Goal: Learn about a topic

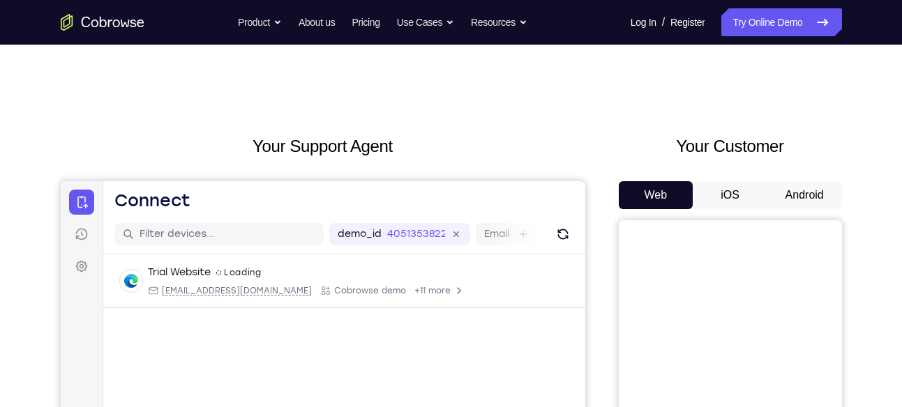
click at [796, 196] on button "Android" at bounding box center [804, 195] width 75 height 28
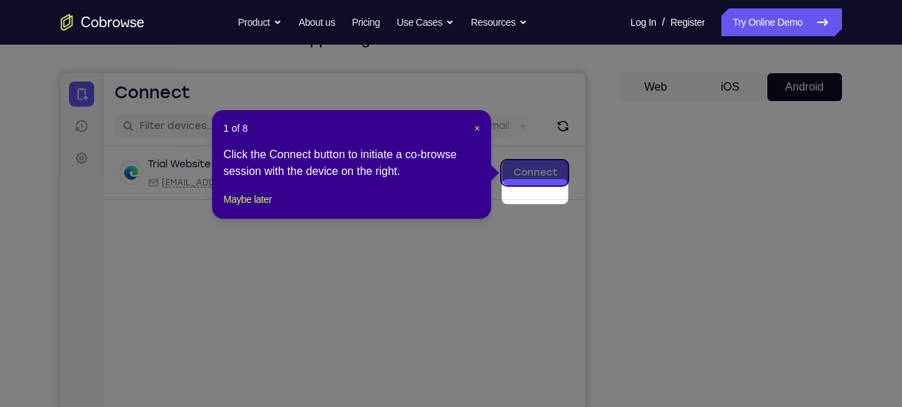
scroll to position [133, 0]
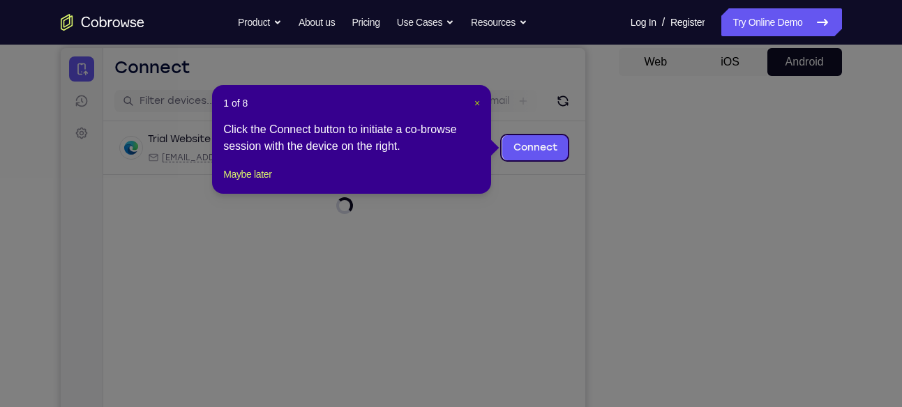
click at [473, 98] on header "1 of 8 ×" at bounding box center [351, 103] width 257 height 14
click at [474, 98] on span "×" at bounding box center [477, 103] width 6 height 11
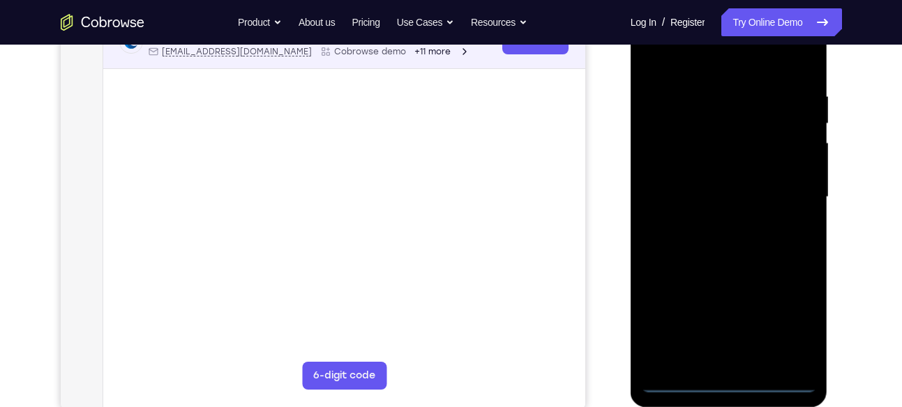
scroll to position [258, 0]
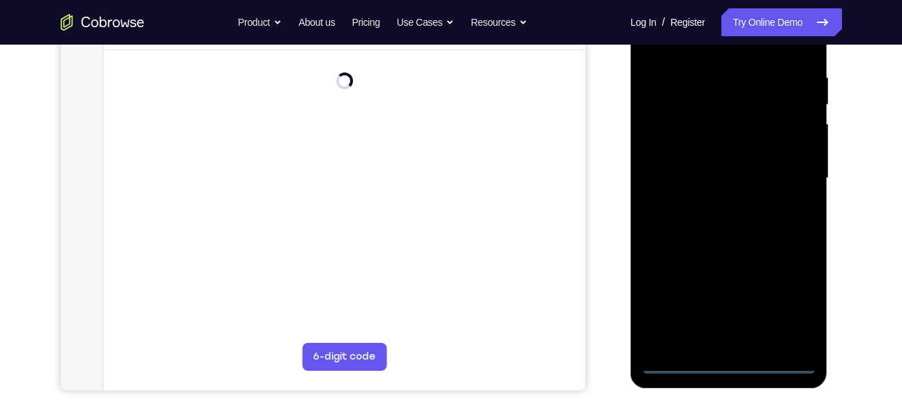
click at [731, 361] on div at bounding box center [729, 178] width 176 height 390
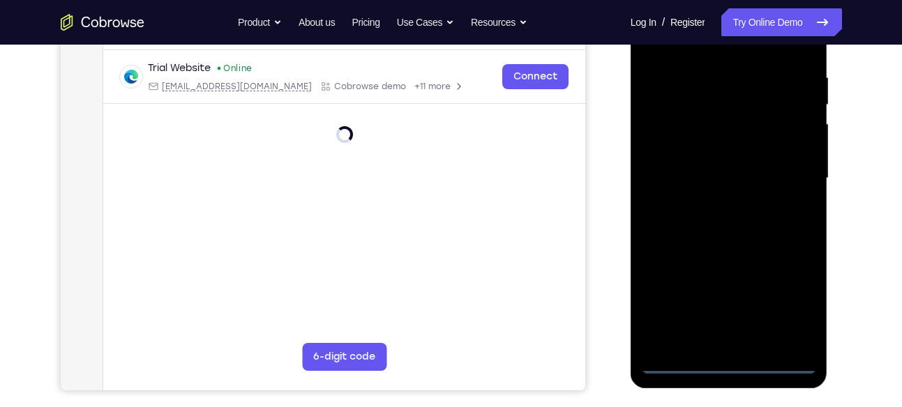
click at [785, 300] on div at bounding box center [729, 178] width 176 height 390
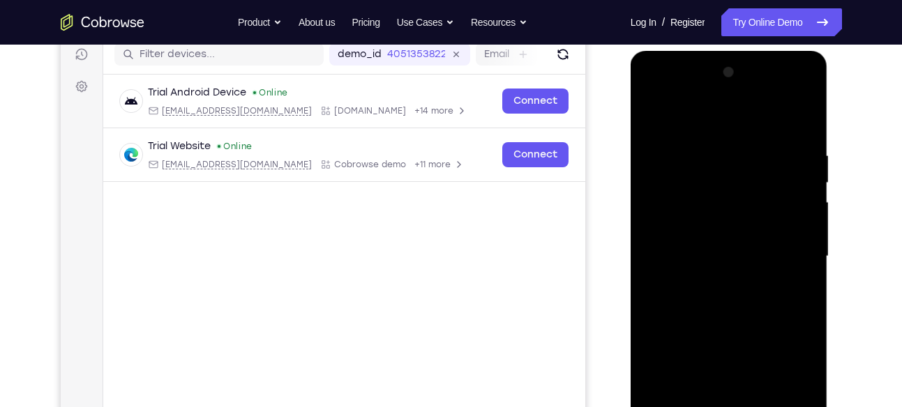
scroll to position [179, 0]
click at [714, 114] on div at bounding box center [729, 257] width 176 height 390
click at [789, 247] on div at bounding box center [729, 257] width 176 height 390
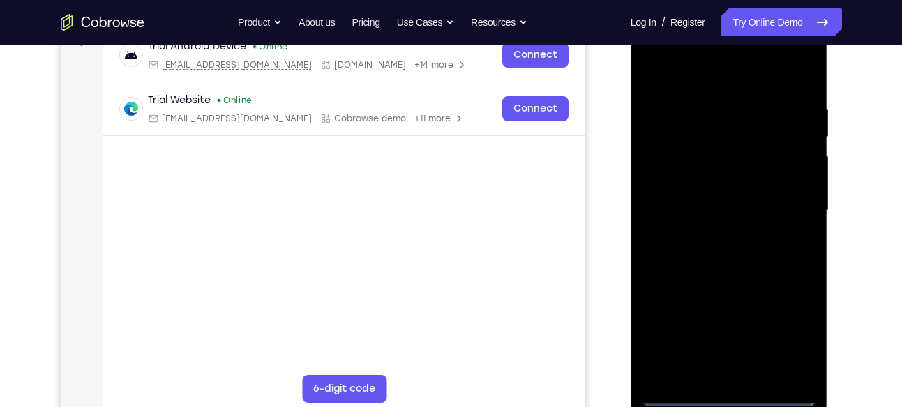
scroll to position [229, 0]
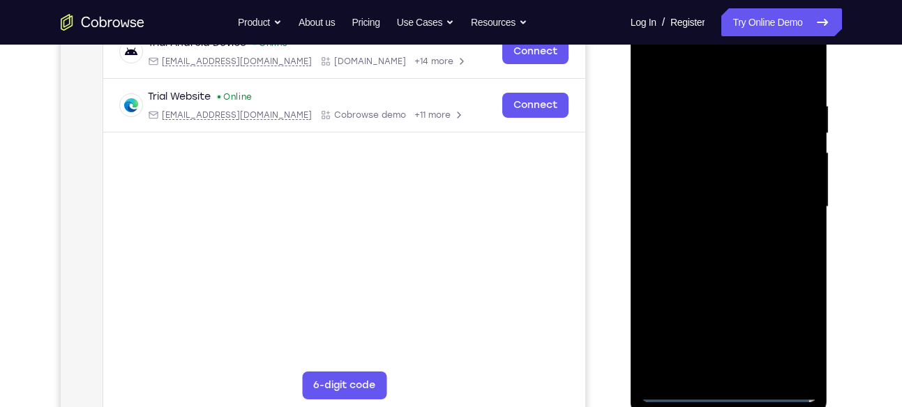
click at [714, 229] on div at bounding box center [729, 207] width 176 height 390
click at [709, 191] on div at bounding box center [729, 207] width 176 height 390
click at [715, 171] on div at bounding box center [729, 207] width 176 height 390
click at [715, 202] on div at bounding box center [729, 207] width 176 height 390
click at [708, 251] on div at bounding box center [729, 207] width 176 height 390
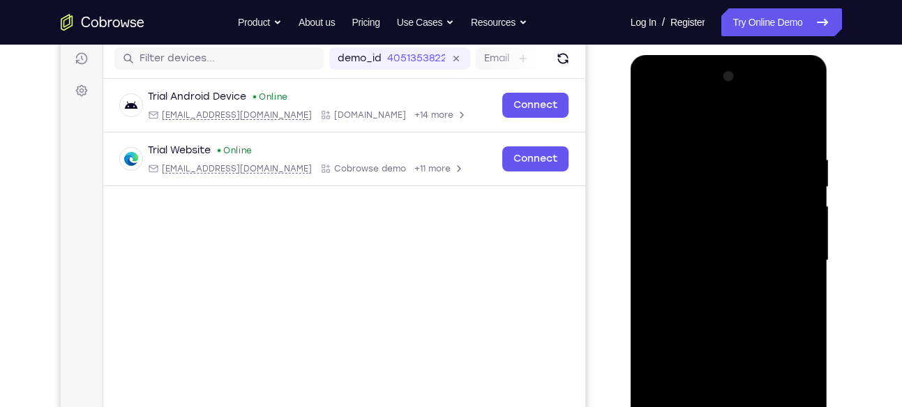
scroll to position [174, 0]
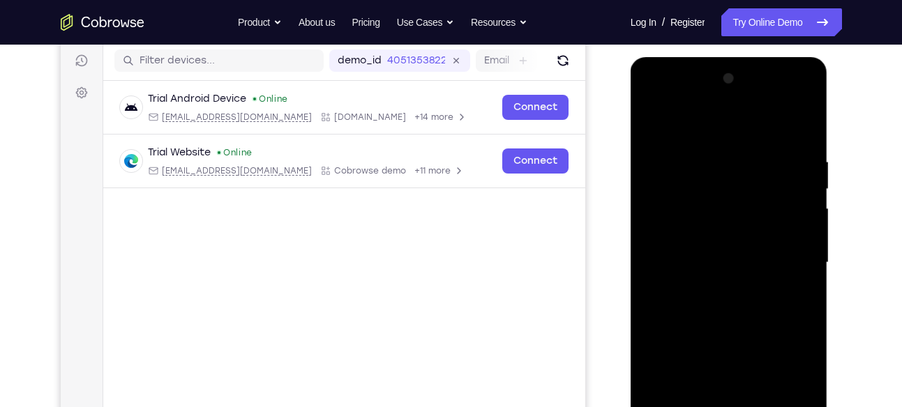
click at [722, 305] on div at bounding box center [729, 263] width 176 height 390
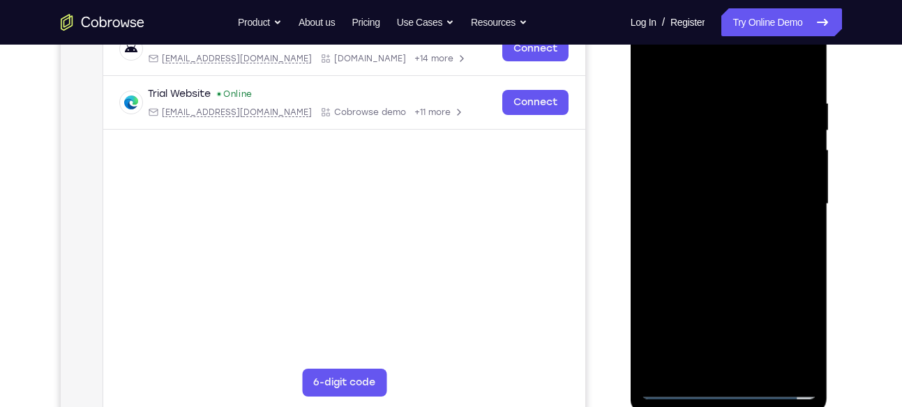
scroll to position [233, 0]
click at [752, 260] on div at bounding box center [729, 203] width 176 height 390
click at [807, 363] on div at bounding box center [729, 203] width 176 height 390
click at [763, 369] on div at bounding box center [729, 203] width 176 height 390
click at [741, 278] on div at bounding box center [729, 203] width 176 height 390
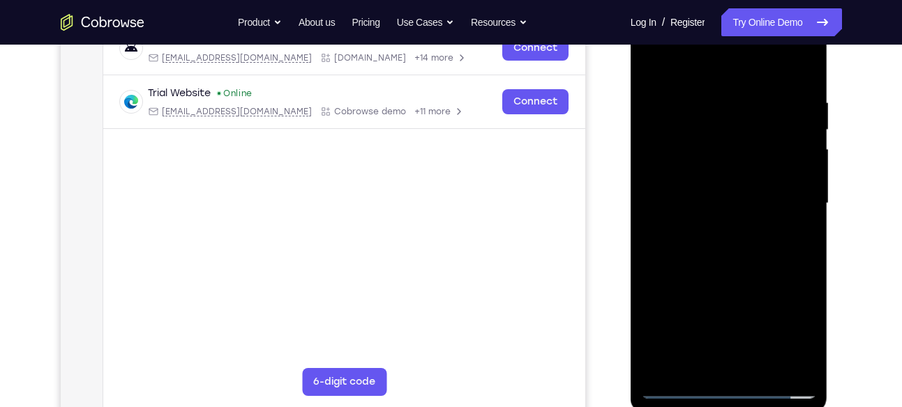
click at [750, 197] on div at bounding box center [729, 203] width 176 height 390
click at [649, 64] on div at bounding box center [729, 203] width 176 height 390
click at [708, 86] on div at bounding box center [729, 203] width 176 height 390
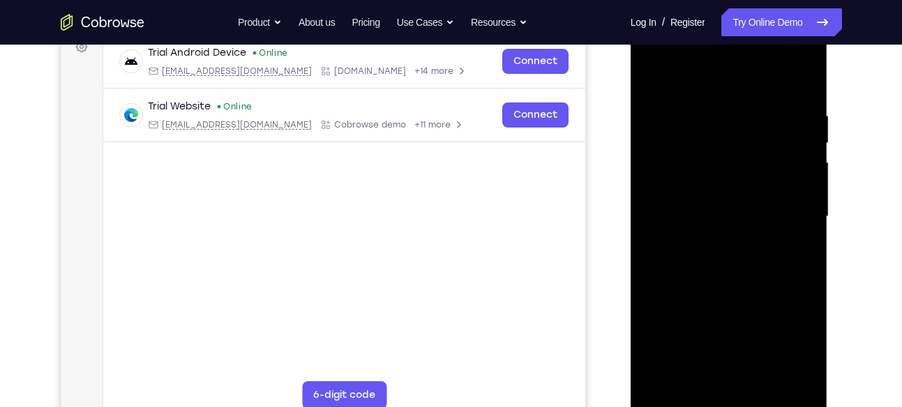
click at [778, 127] on div at bounding box center [729, 217] width 176 height 390
click at [787, 183] on div at bounding box center [729, 217] width 176 height 390
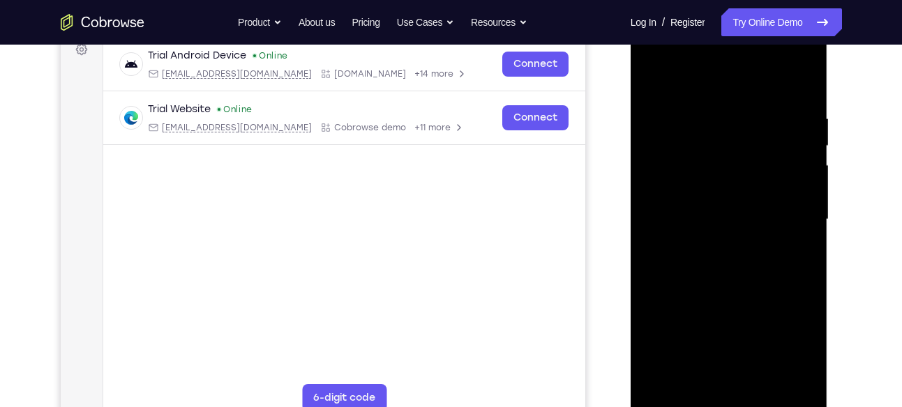
scroll to position [215, 0]
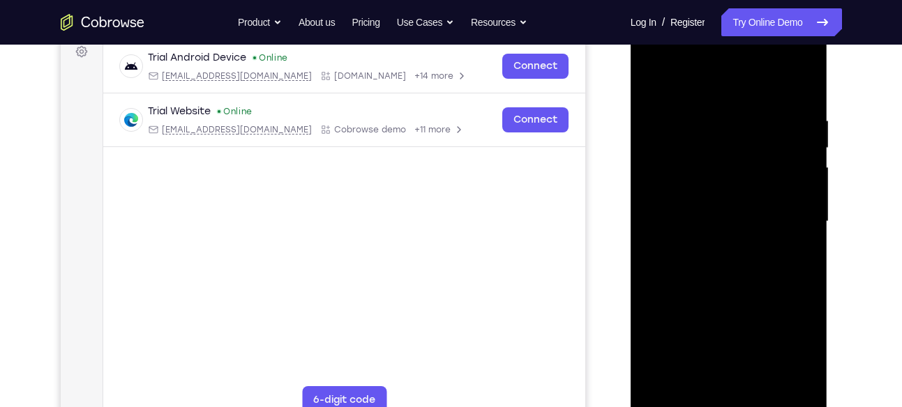
click at [655, 245] on div at bounding box center [729, 221] width 176 height 390
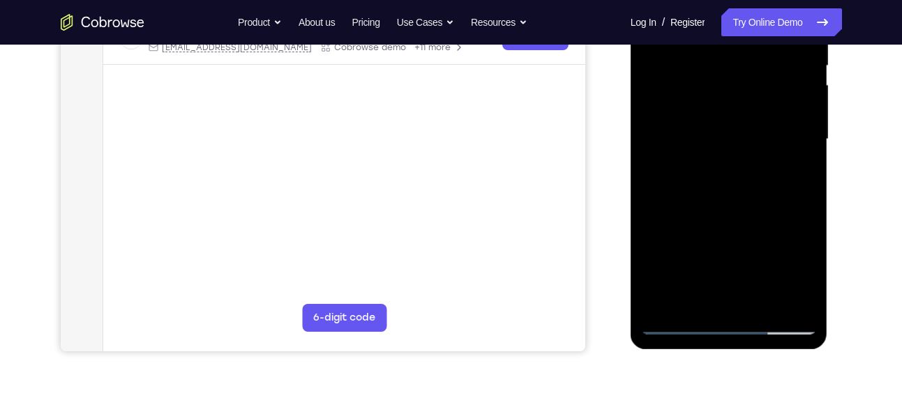
scroll to position [301, 0]
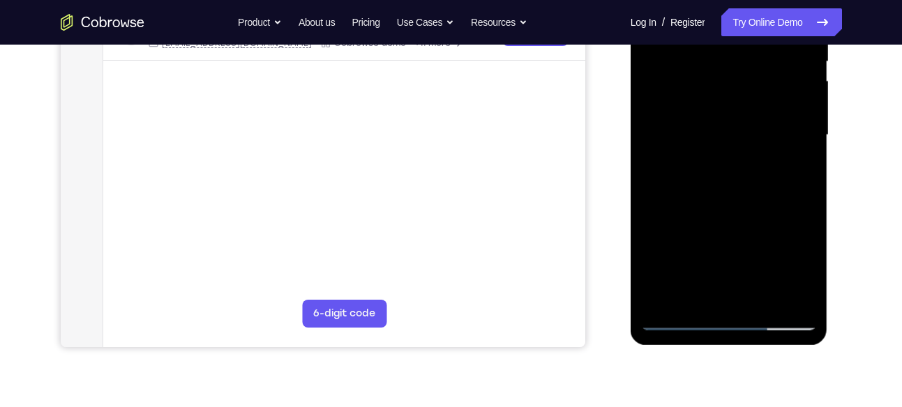
click at [711, 294] on div at bounding box center [729, 135] width 176 height 390
click at [708, 126] on div at bounding box center [729, 135] width 176 height 390
click at [755, 291] on div at bounding box center [729, 135] width 176 height 390
click at [792, 297] on div at bounding box center [729, 135] width 176 height 390
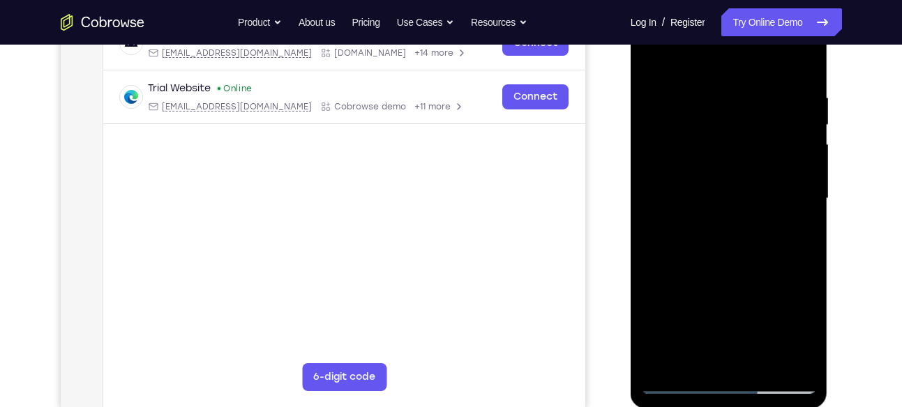
scroll to position [238, 0]
click at [800, 59] on div at bounding box center [729, 198] width 176 height 390
click at [789, 85] on div at bounding box center [729, 198] width 176 height 390
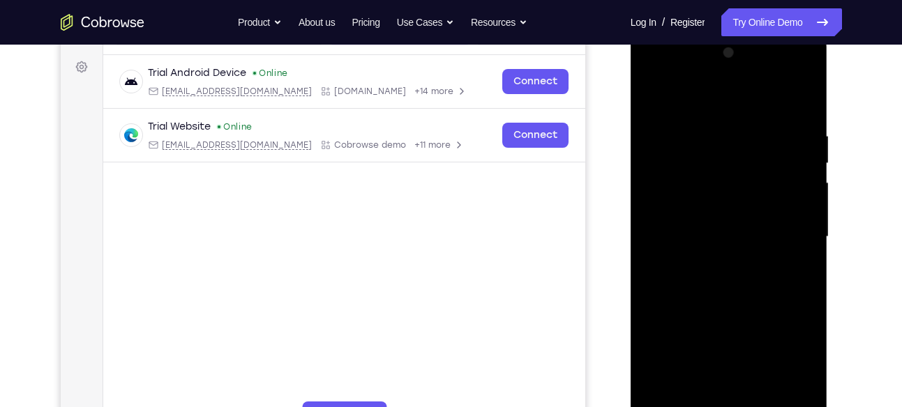
scroll to position [194, 0]
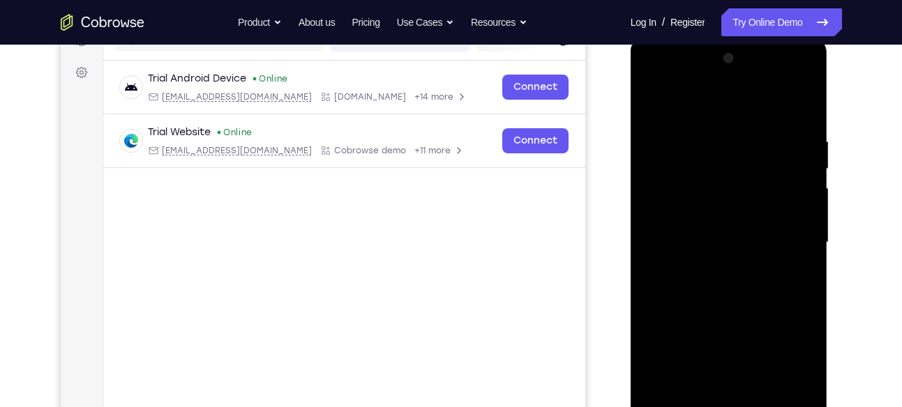
click at [795, 160] on div at bounding box center [729, 242] width 176 height 390
click at [787, 182] on div at bounding box center [729, 242] width 176 height 390
click at [657, 215] on div at bounding box center [729, 242] width 176 height 390
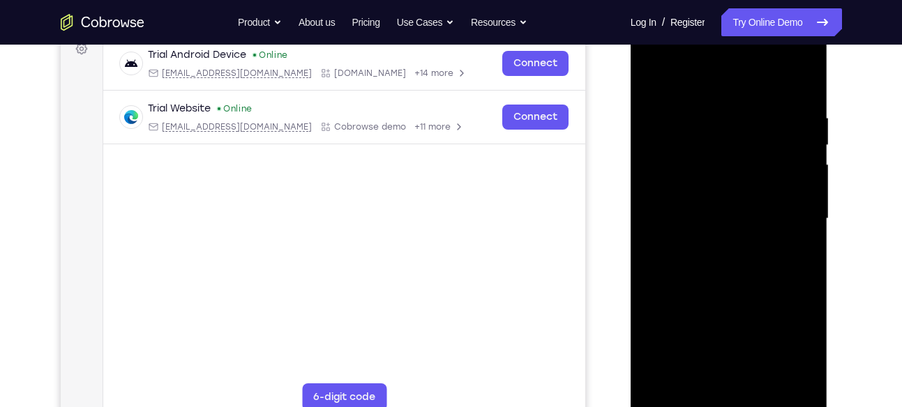
scroll to position [218, 0]
click at [801, 84] on div at bounding box center [729, 218] width 176 height 390
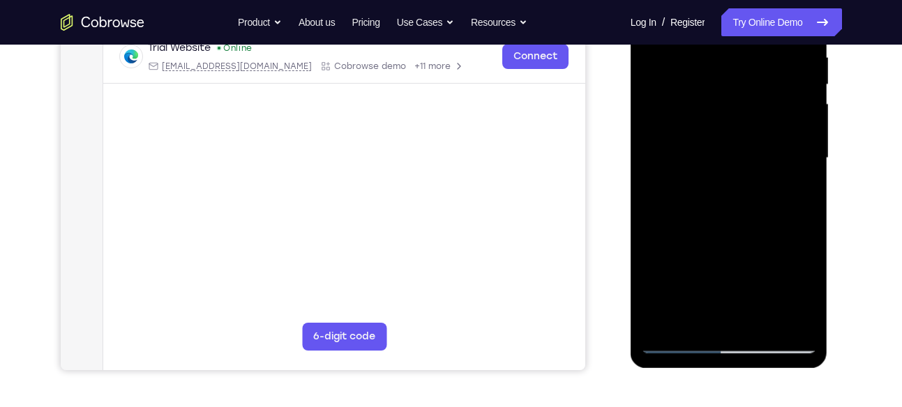
scroll to position [279, 0]
click at [762, 319] on div at bounding box center [729, 157] width 176 height 390
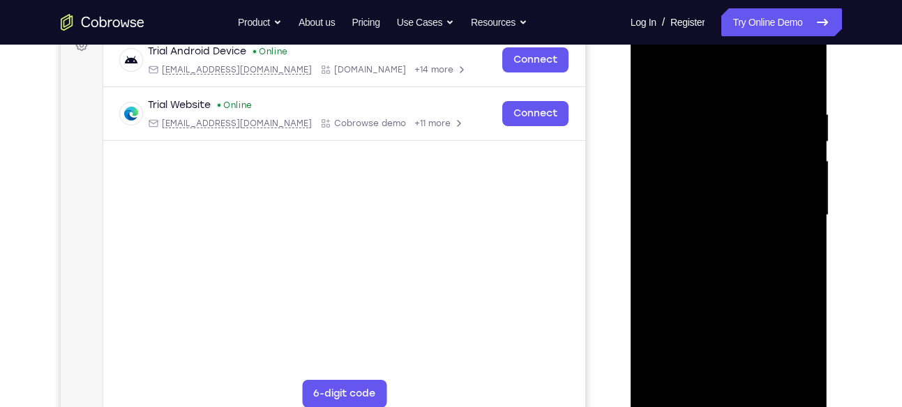
scroll to position [220, 0]
click at [655, 77] on div at bounding box center [729, 216] width 176 height 390
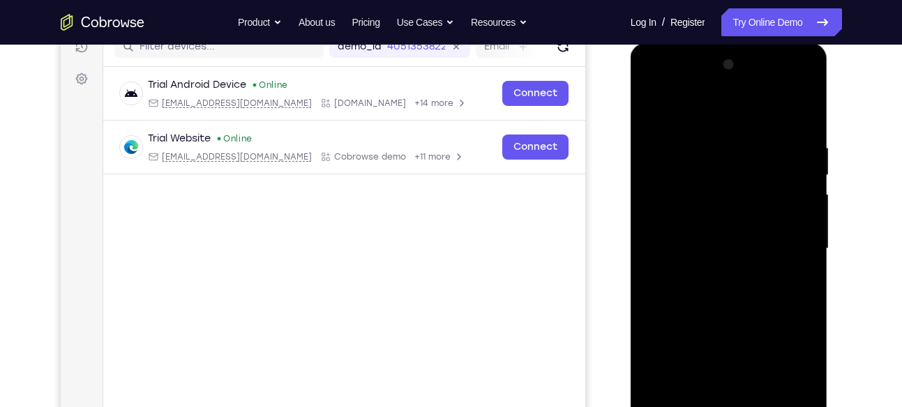
scroll to position [270, 0]
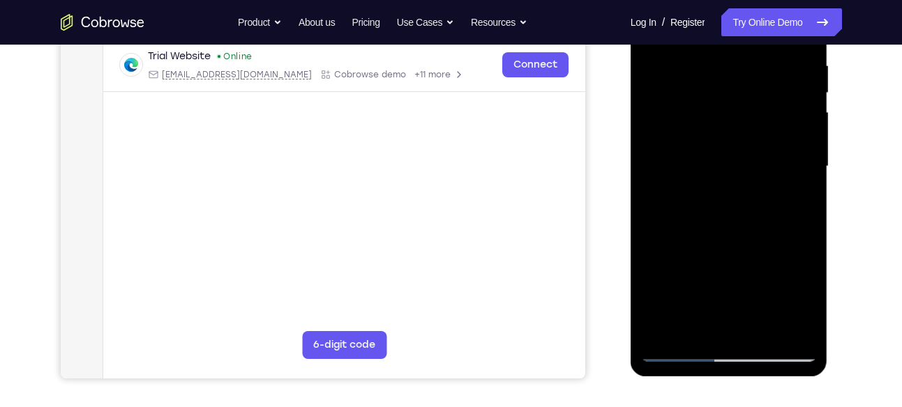
click at [695, 329] on div at bounding box center [729, 166] width 176 height 390
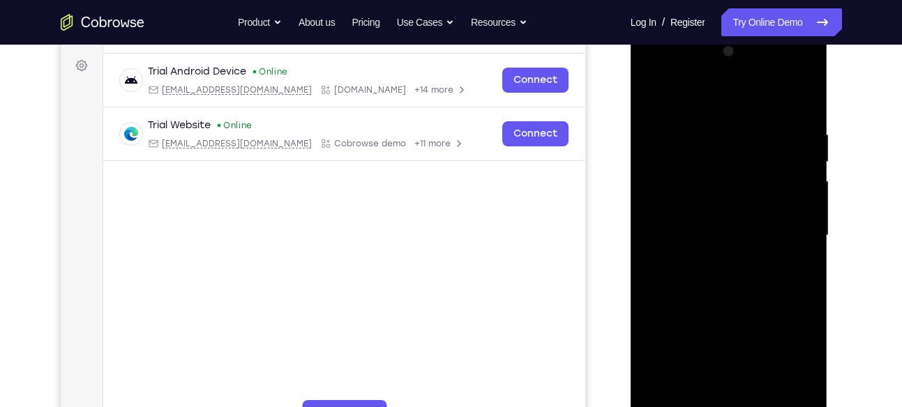
scroll to position [200, 0]
click at [722, 96] on div at bounding box center [729, 236] width 176 height 390
click at [719, 134] on div at bounding box center [729, 236] width 176 height 390
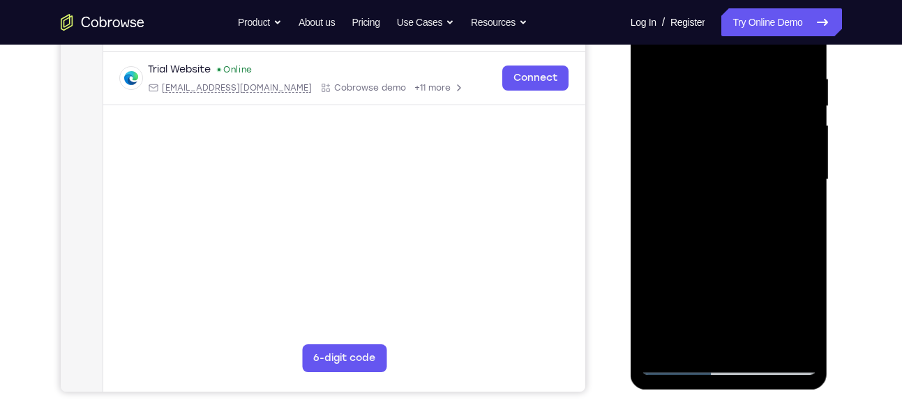
scroll to position [266, 0]
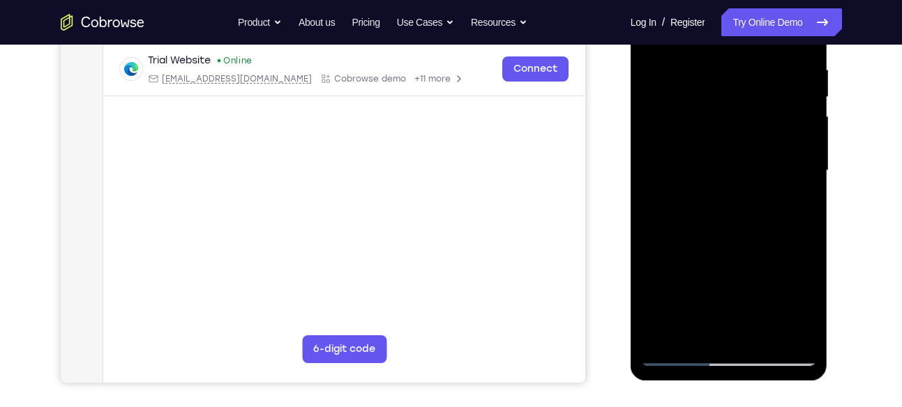
drag, startPoint x: 747, startPoint y: 146, endPoint x: 752, endPoint y: 96, distance: 50.4
click at [752, 96] on div at bounding box center [729, 171] width 176 height 390
drag, startPoint x: 728, startPoint y: 213, endPoint x: 754, endPoint y: 109, distance: 106.4
click at [754, 109] on div at bounding box center [729, 171] width 176 height 390
click at [683, 239] on div at bounding box center [729, 171] width 176 height 390
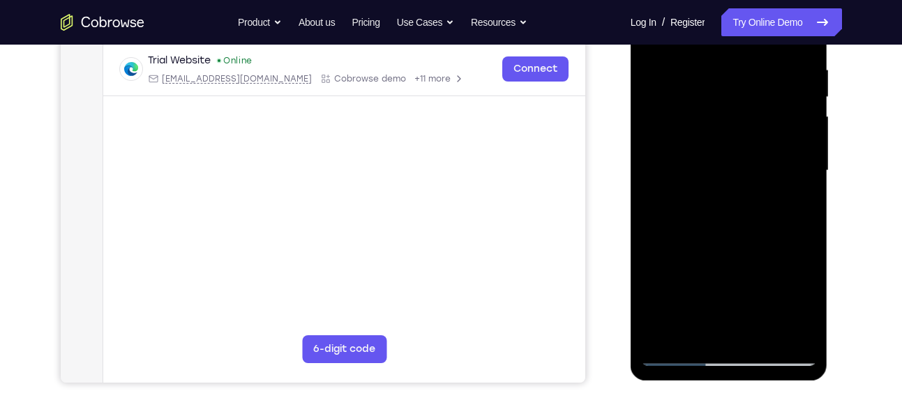
click at [682, 247] on div at bounding box center [729, 171] width 176 height 390
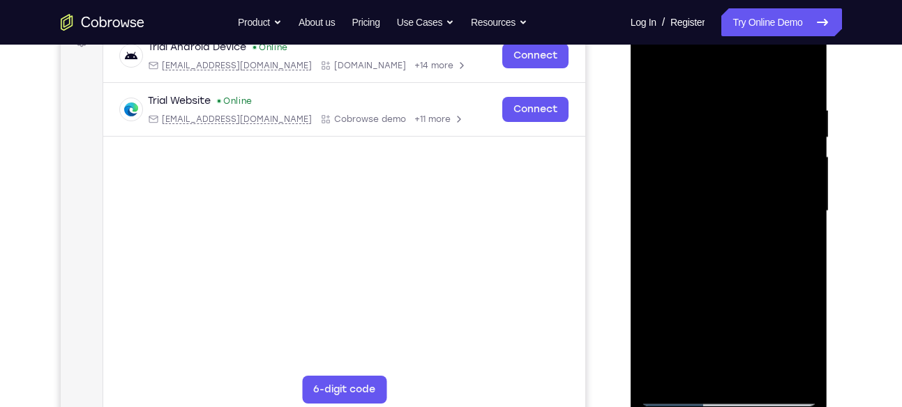
scroll to position [224, 0]
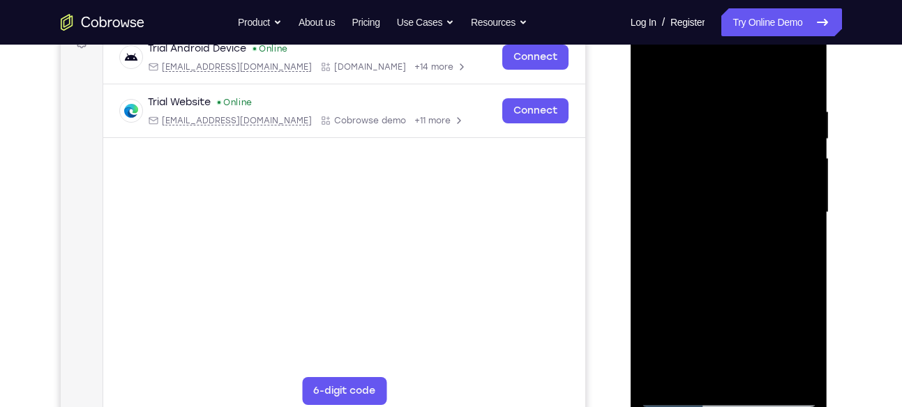
drag, startPoint x: 732, startPoint y: 255, endPoint x: 727, endPoint y: 321, distance: 66.4
click at [727, 321] on div at bounding box center [729, 212] width 176 height 390
drag, startPoint x: 727, startPoint y: 321, endPoint x: 726, endPoint y: 132, distance: 189.0
click at [726, 132] on div at bounding box center [729, 212] width 176 height 390
drag, startPoint x: 726, startPoint y: 281, endPoint x: 729, endPoint y: 124, distance: 156.9
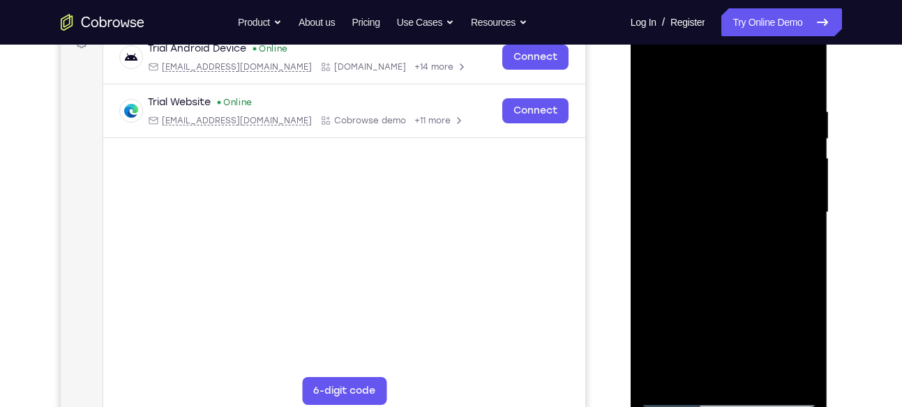
click at [729, 124] on div at bounding box center [729, 212] width 176 height 390
drag, startPoint x: 728, startPoint y: 305, endPoint x: 731, endPoint y: 153, distance: 152.0
click at [731, 153] on div at bounding box center [729, 212] width 176 height 390
drag, startPoint x: 724, startPoint y: 304, endPoint x: 727, endPoint y: 152, distance: 152.0
click at [727, 152] on div at bounding box center [729, 212] width 176 height 390
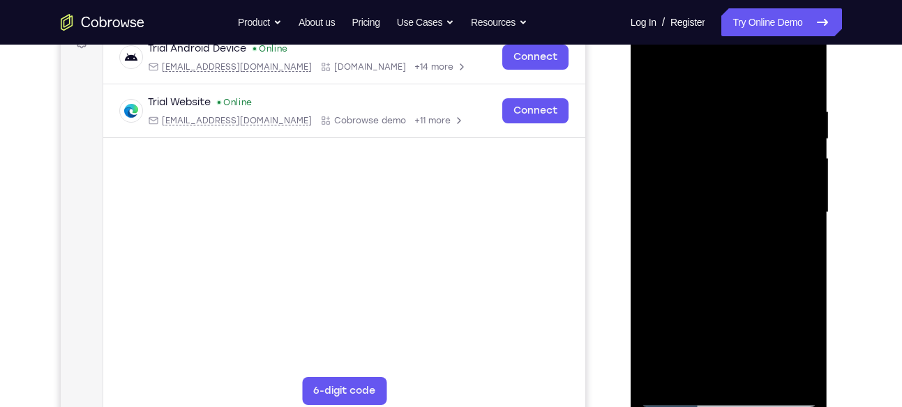
click at [655, 73] on div at bounding box center [729, 212] width 176 height 390
click at [653, 73] on div at bounding box center [729, 212] width 176 height 390
click at [650, 65] on div at bounding box center [729, 212] width 176 height 390
click at [799, 75] on div at bounding box center [729, 212] width 176 height 390
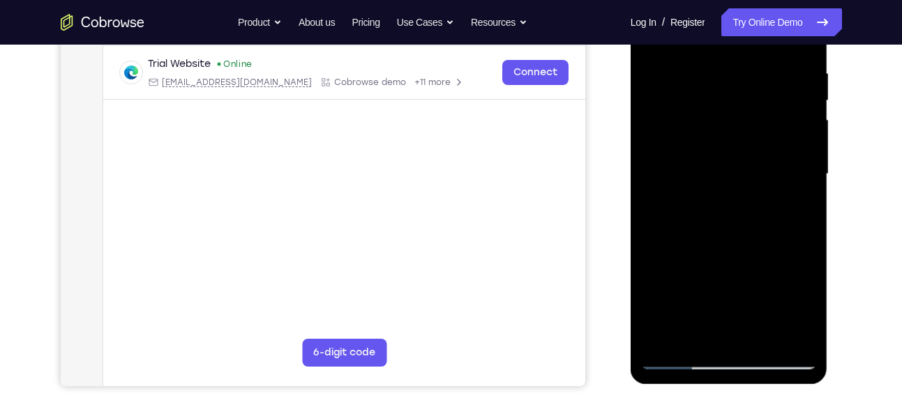
click at [665, 336] on div at bounding box center [729, 174] width 176 height 390
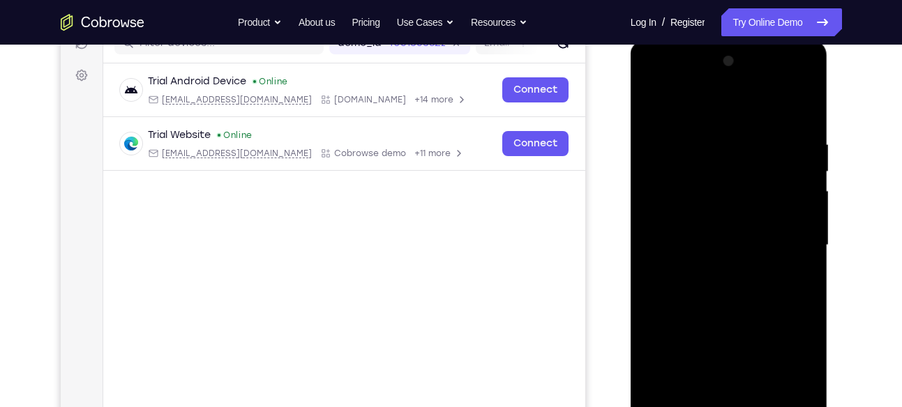
scroll to position [190, 0]
click at [706, 126] on div at bounding box center [729, 246] width 176 height 390
click at [791, 195] on div at bounding box center [729, 246] width 176 height 390
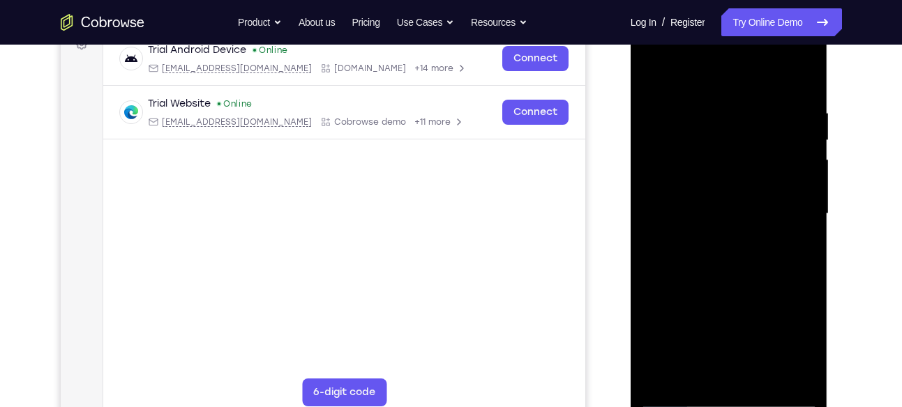
scroll to position [222, 0]
click at [798, 80] on div at bounding box center [729, 215] width 176 height 390
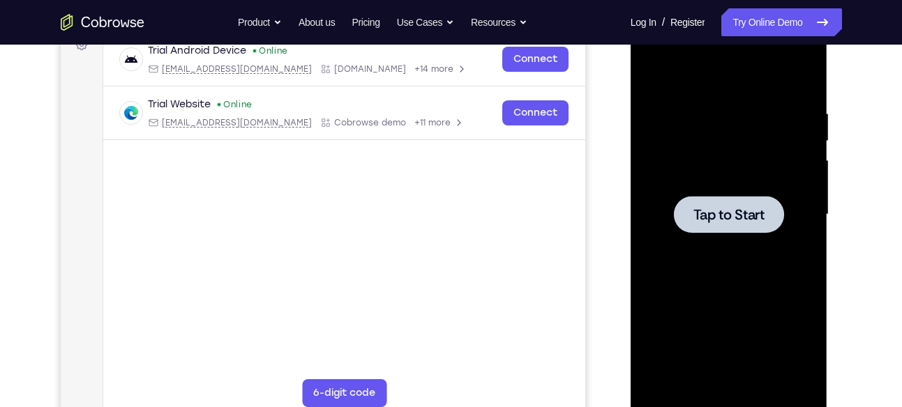
click at [739, 208] on span "Tap to Start" at bounding box center [728, 215] width 71 height 14
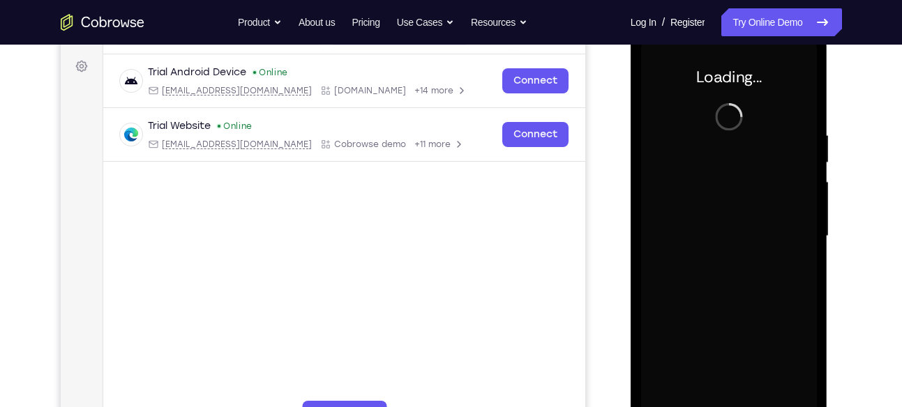
scroll to position [181, 0]
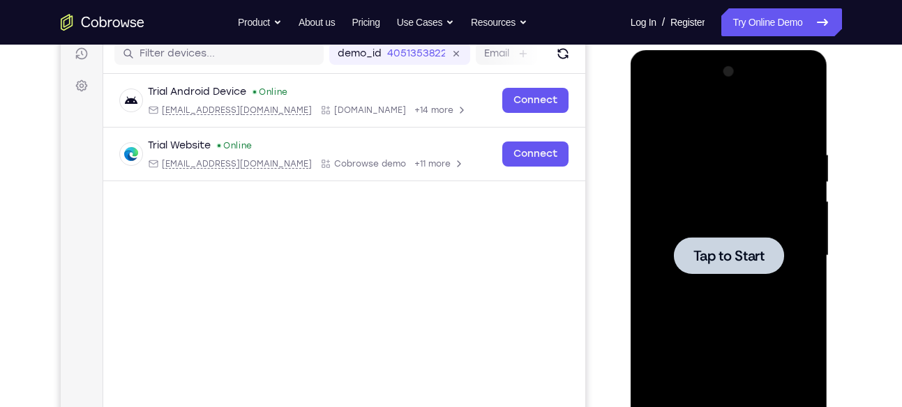
click at [729, 243] on div at bounding box center [729, 255] width 110 height 37
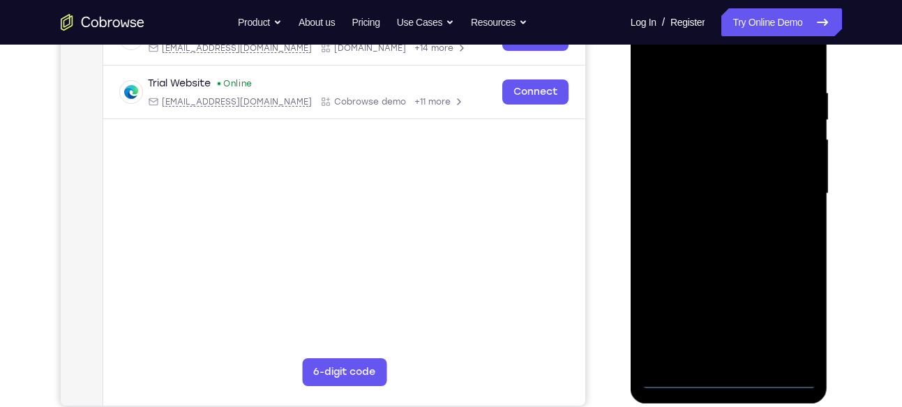
scroll to position [243, 0]
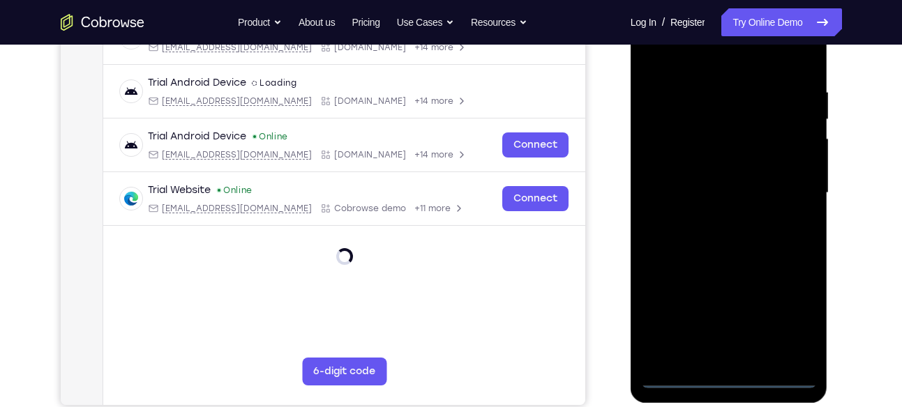
click at [731, 377] on div at bounding box center [729, 193] width 176 height 390
click at [788, 304] on div at bounding box center [729, 193] width 176 height 390
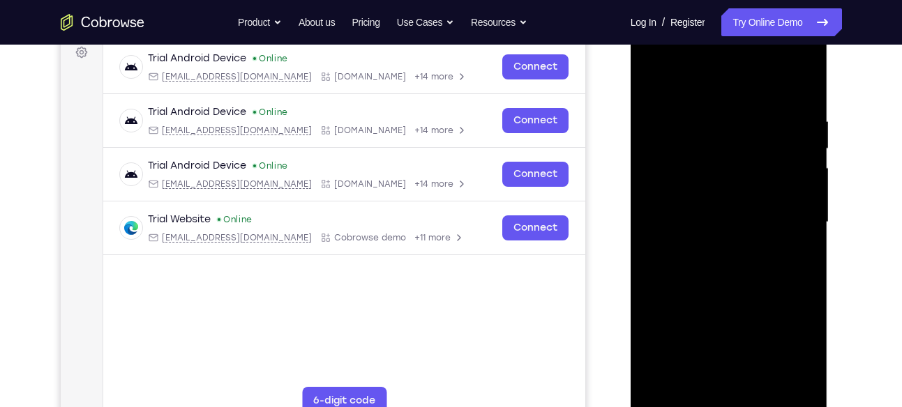
scroll to position [213, 0]
click at [784, 345] on div at bounding box center [729, 223] width 176 height 390
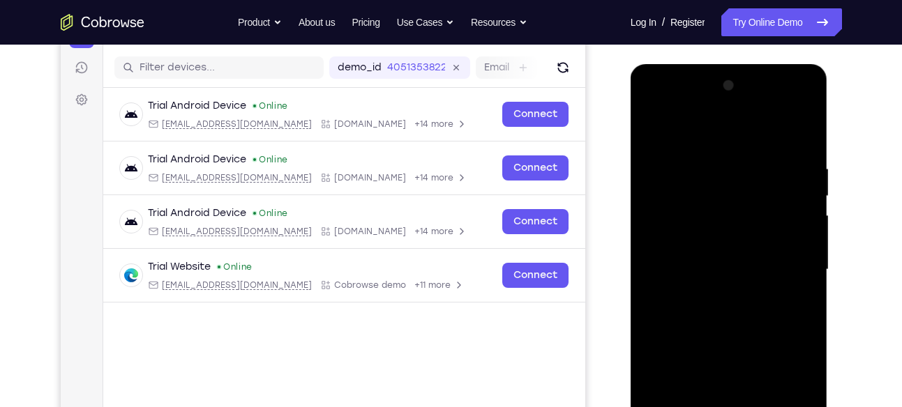
scroll to position [199, 0]
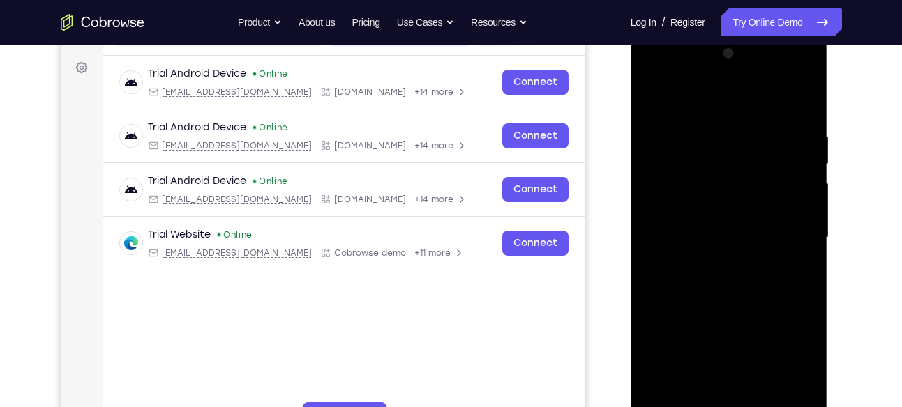
click at [706, 100] on div at bounding box center [729, 238] width 176 height 390
click at [782, 231] on div at bounding box center [729, 238] width 176 height 390
click at [712, 260] on div at bounding box center [729, 238] width 176 height 390
click at [697, 218] on div at bounding box center [729, 238] width 176 height 390
click at [713, 208] on div at bounding box center [729, 238] width 176 height 390
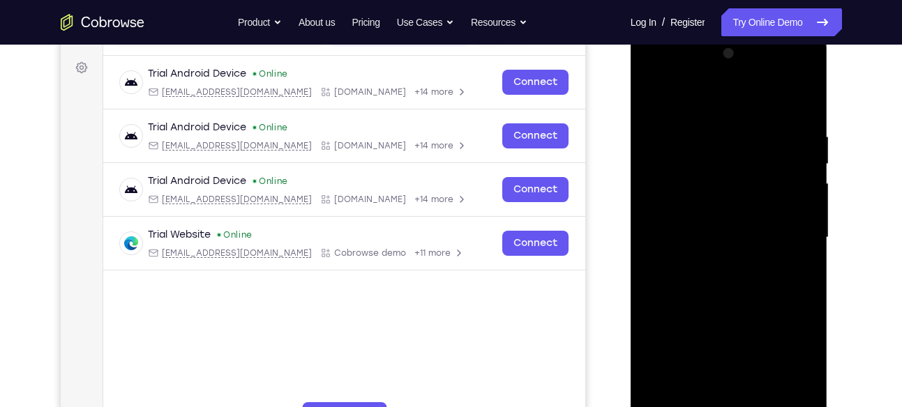
click at [714, 238] on div at bounding box center [729, 238] width 176 height 390
click at [711, 282] on div at bounding box center [729, 238] width 176 height 390
click at [720, 282] on div at bounding box center [729, 238] width 176 height 390
click at [737, 301] on div at bounding box center [729, 238] width 176 height 390
click at [738, 300] on div at bounding box center [729, 238] width 176 height 390
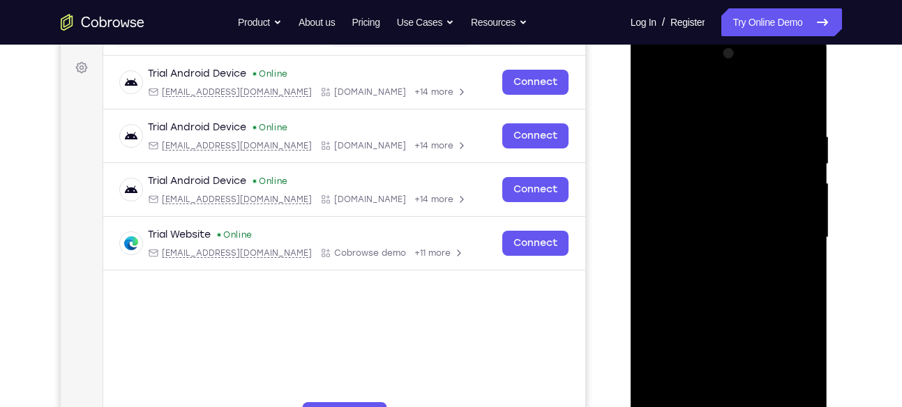
click at [704, 127] on div at bounding box center [729, 238] width 176 height 390
click at [708, 128] on div at bounding box center [729, 238] width 176 height 390
click at [788, 151] on div at bounding box center [729, 238] width 176 height 390
click at [798, 105] on div at bounding box center [729, 238] width 176 height 390
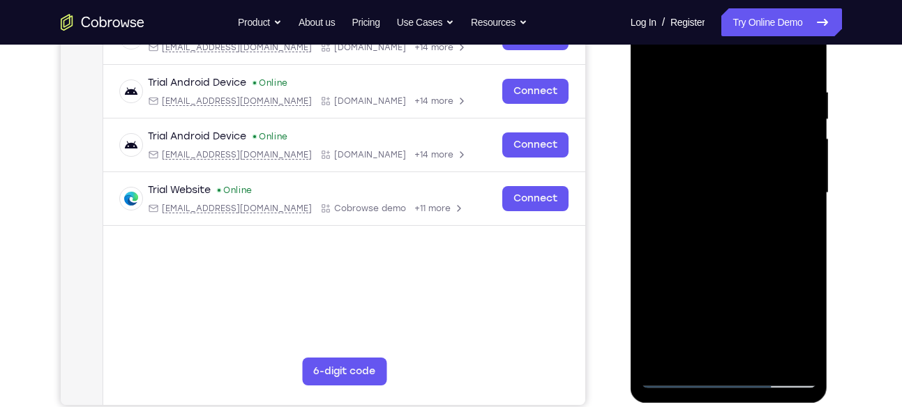
scroll to position [245, 0]
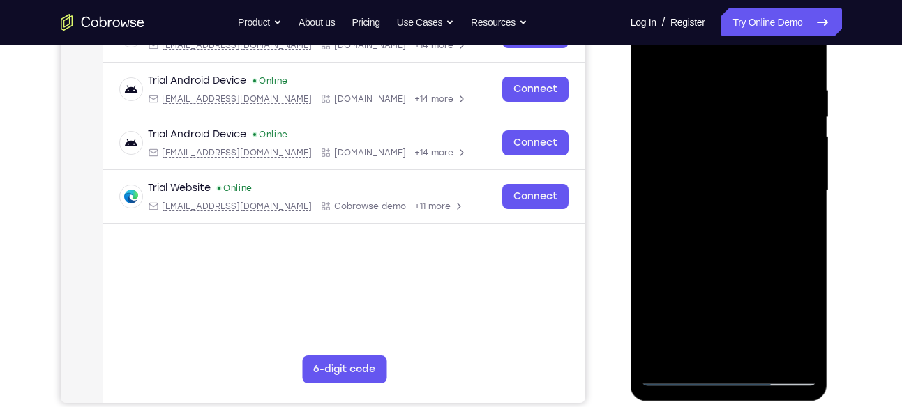
click at [760, 356] on div at bounding box center [729, 191] width 176 height 390
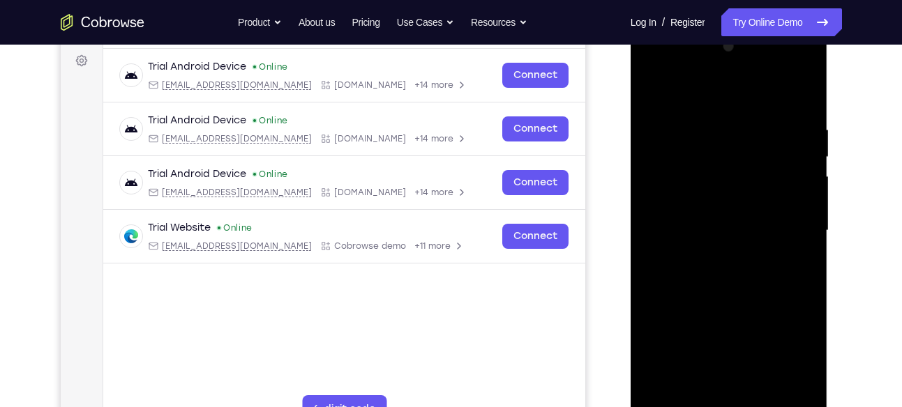
scroll to position [203, 0]
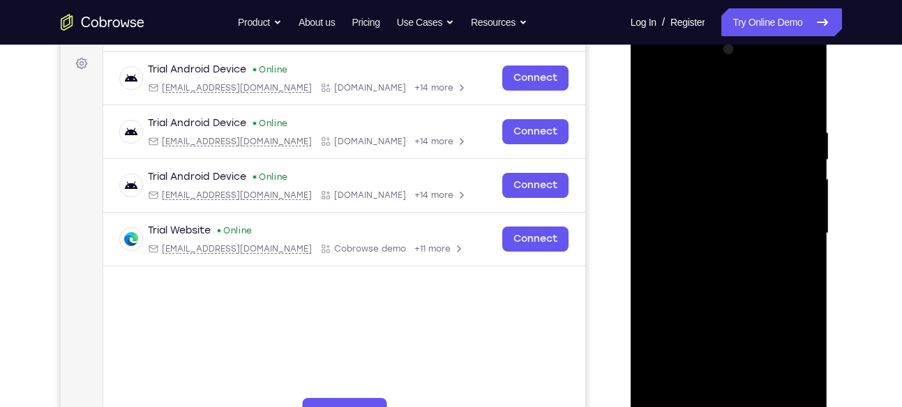
click at [761, 310] on div at bounding box center [729, 233] width 176 height 390
click at [748, 228] on div at bounding box center [729, 233] width 176 height 390
click at [651, 90] on div at bounding box center [729, 233] width 176 height 390
click at [658, 93] on div at bounding box center [729, 233] width 176 height 390
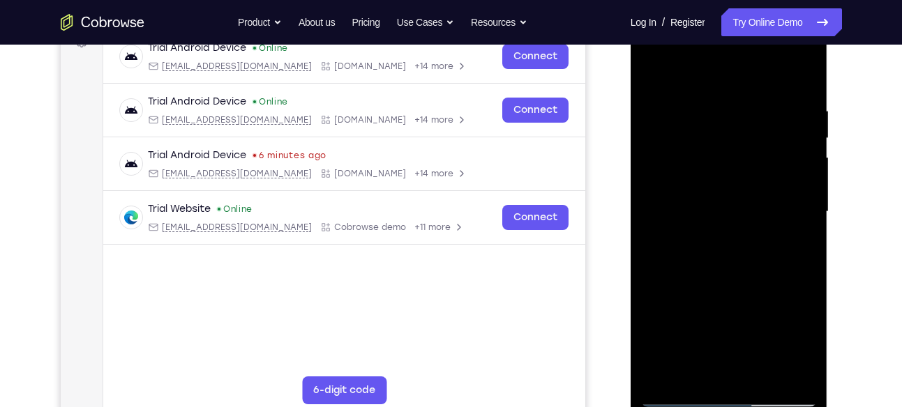
scroll to position [224, 0]
drag, startPoint x: 783, startPoint y: 100, endPoint x: 645, endPoint y: 97, distance: 138.1
click at [645, 97] on div at bounding box center [729, 212] width 176 height 390
drag, startPoint x: 754, startPoint y: 96, endPoint x: 634, endPoint y: 99, distance: 120.7
click at [634, 99] on div at bounding box center [728, 215] width 197 height 416
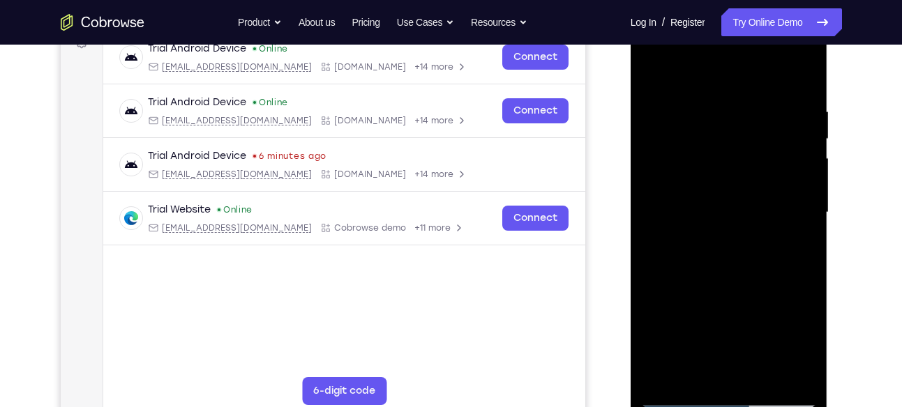
drag, startPoint x: 735, startPoint y: 97, endPoint x: 632, endPoint y: 103, distance: 102.7
click at [632, 103] on div at bounding box center [728, 215] width 197 height 416
click at [783, 96] on div at bounding box center [729, 212] width 176 height 390
click at [796, 189] on div at bounding box center [729, 212] width 176 height 390
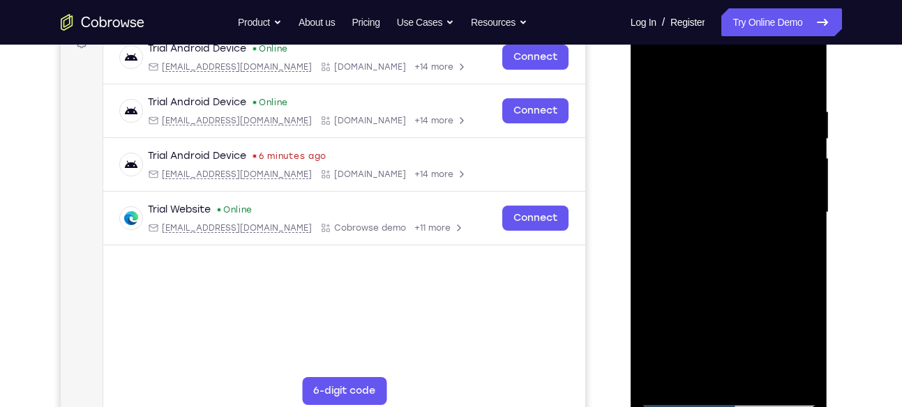
click at [801, 73] on div at bounding box center [729, 212] width 176 height 390
click at [699, 377] on div at bounding box center [729, 212] width 176 height 390
